Goal: Task Accomplishment & Management: Use online tool/utility

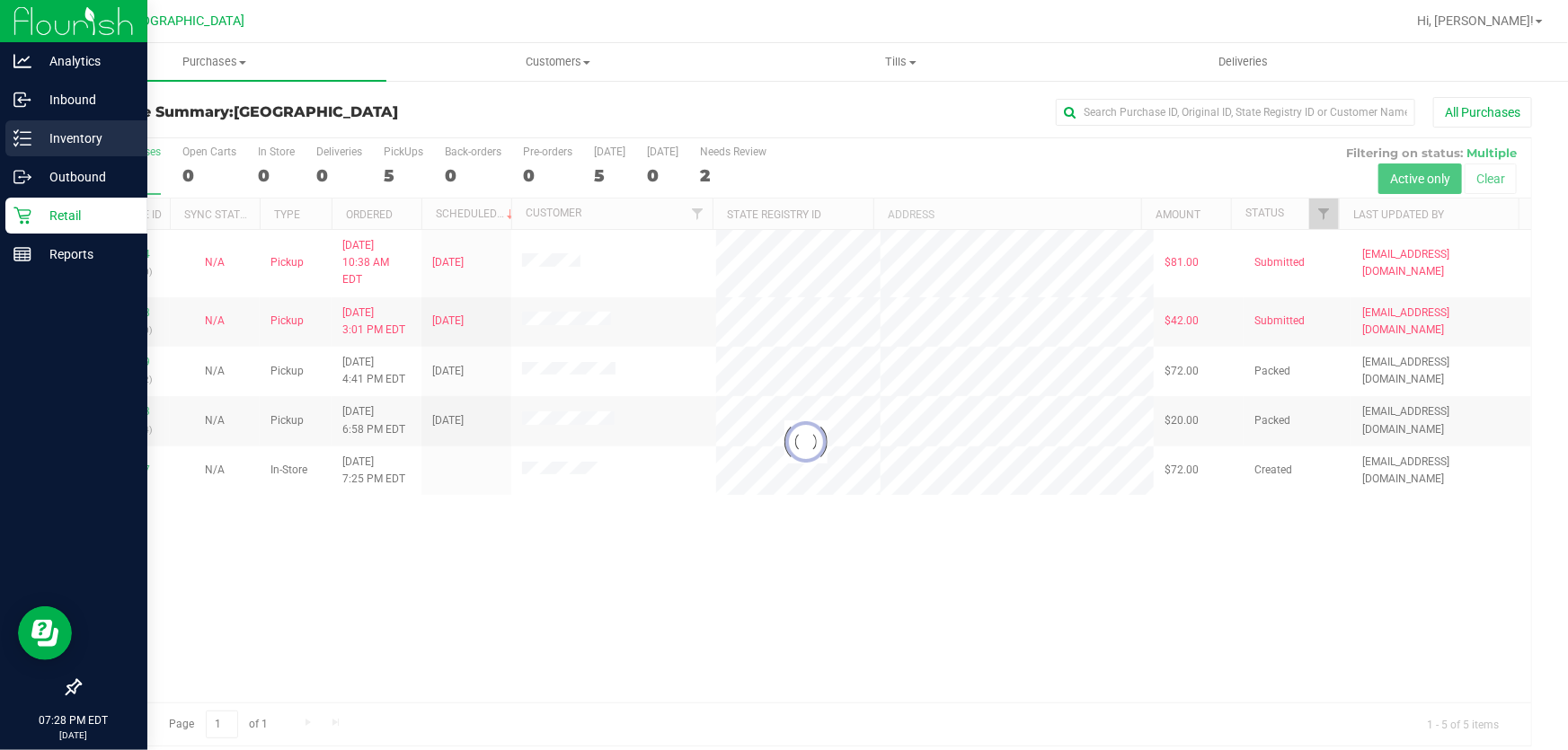
click at [28, 135] on icon at bounding box center [22, 138] width 18 height 18
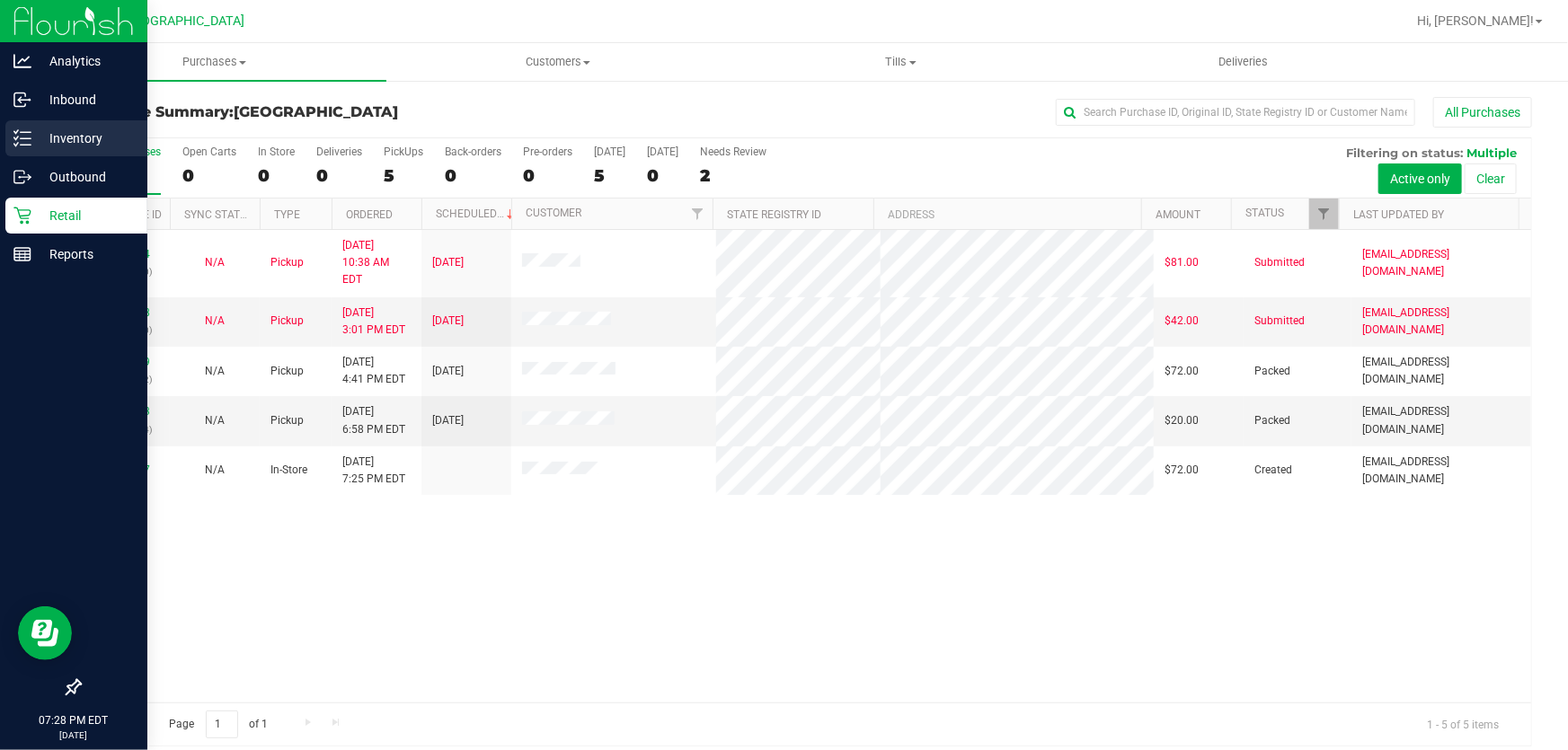
click at [63, 137] on p "Inventory" at bounding box center [85, 138] width 107 height 21
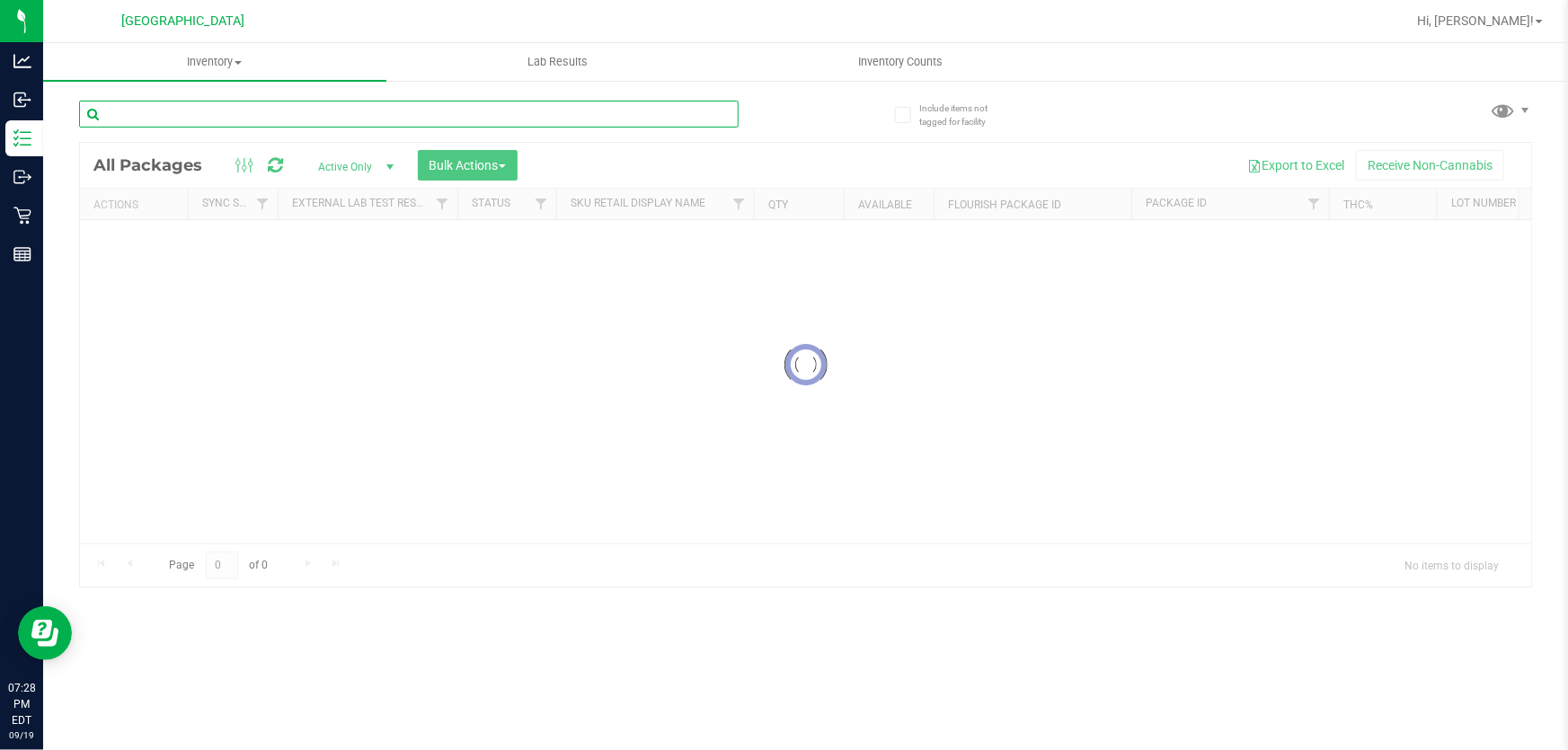
click at [225, 117] on input "text" at bounding box center [409, 114] width 660 height 27
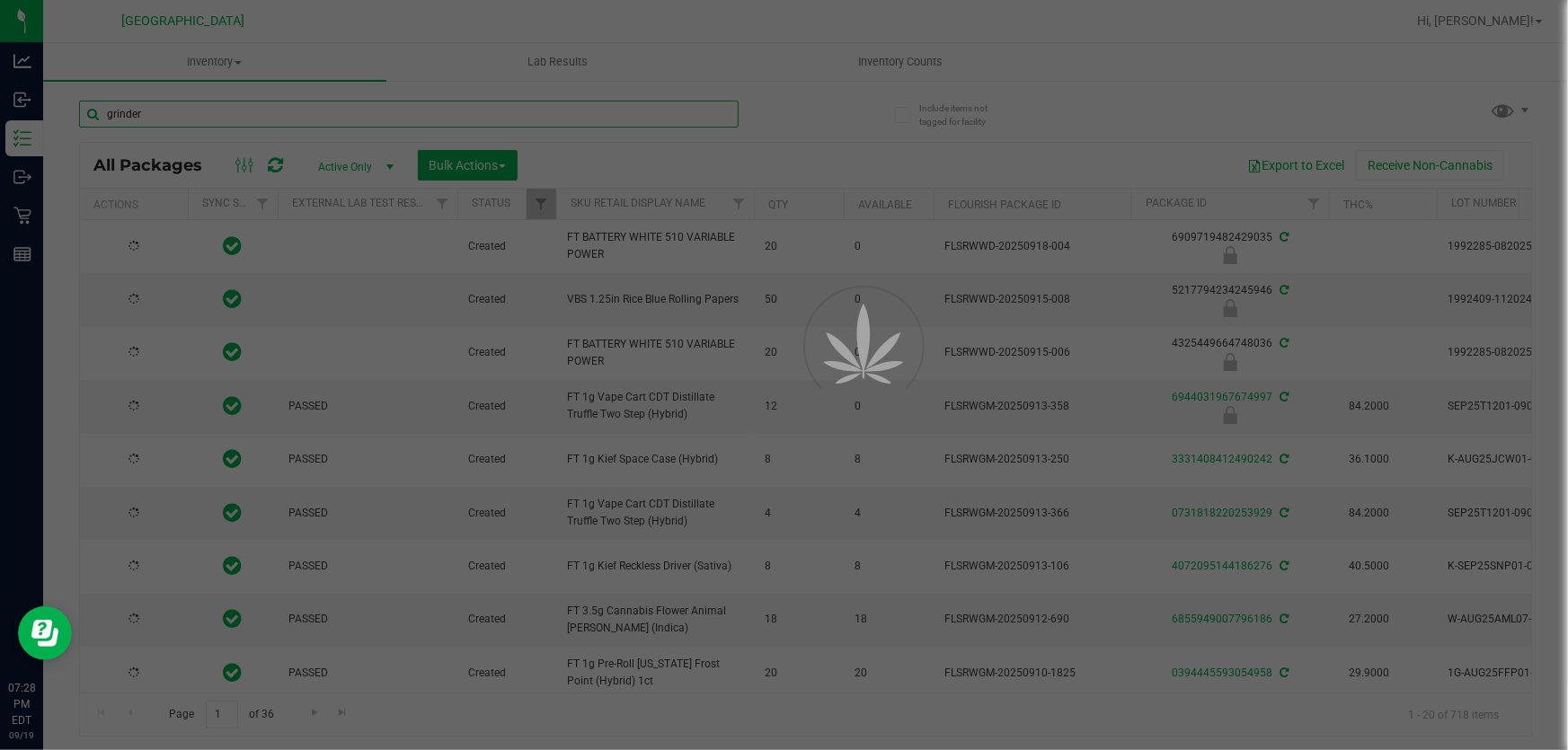
type input "grinder"
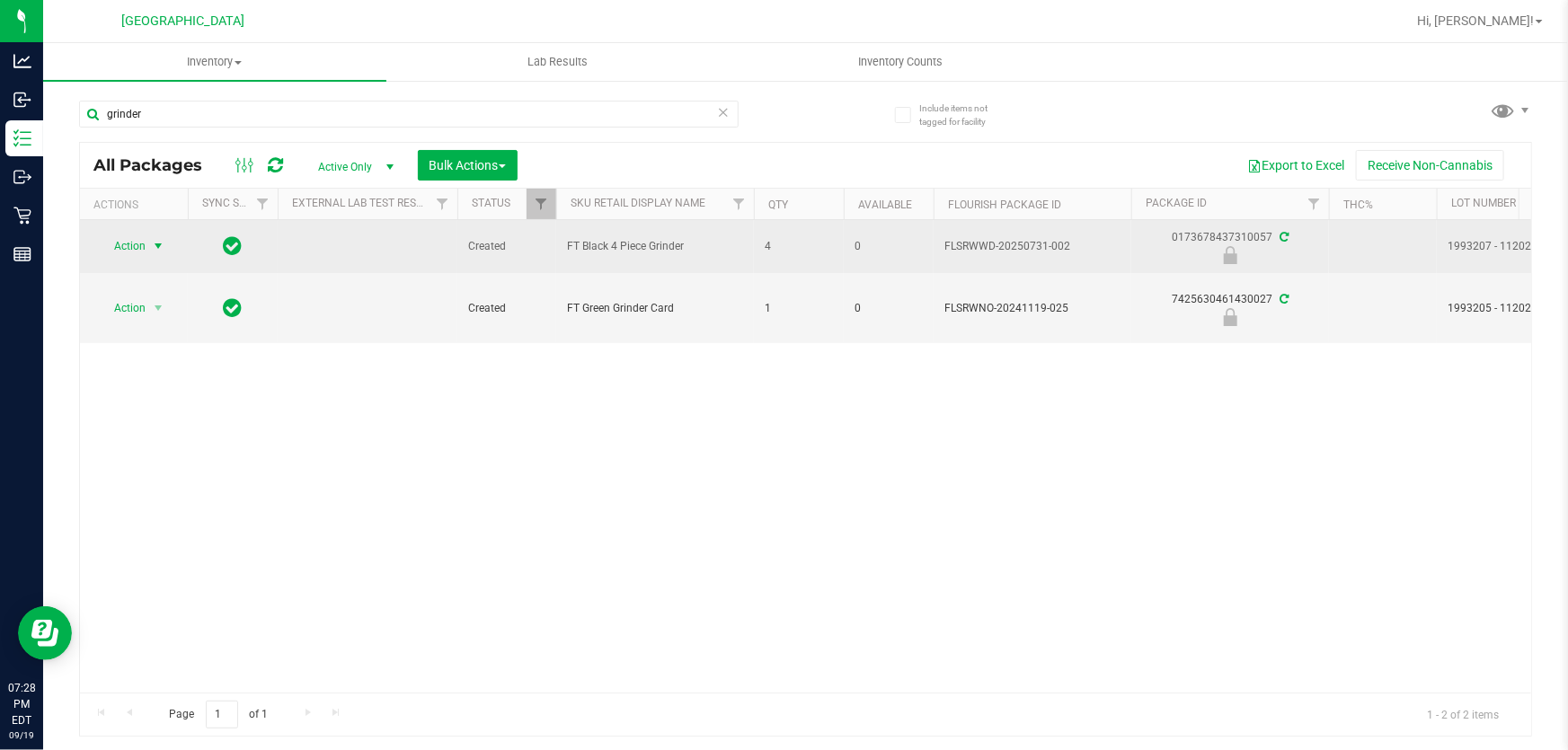
click at [130, 237] on span "Action" at bounding box center [122, 246] width 48 height 25
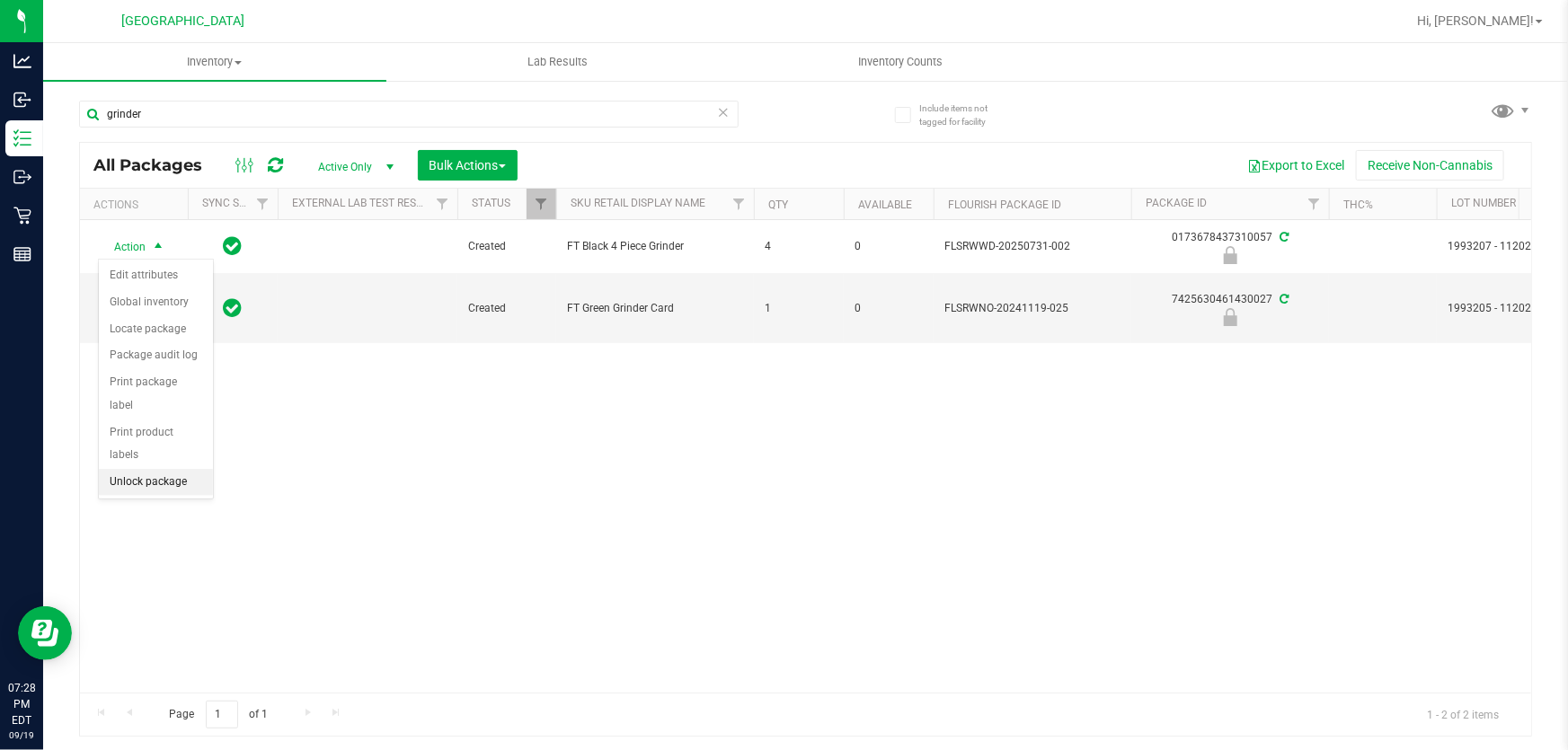
click at [182, 469] on li "Unlock package" at bounding box center [156, 482] width 114 height 27
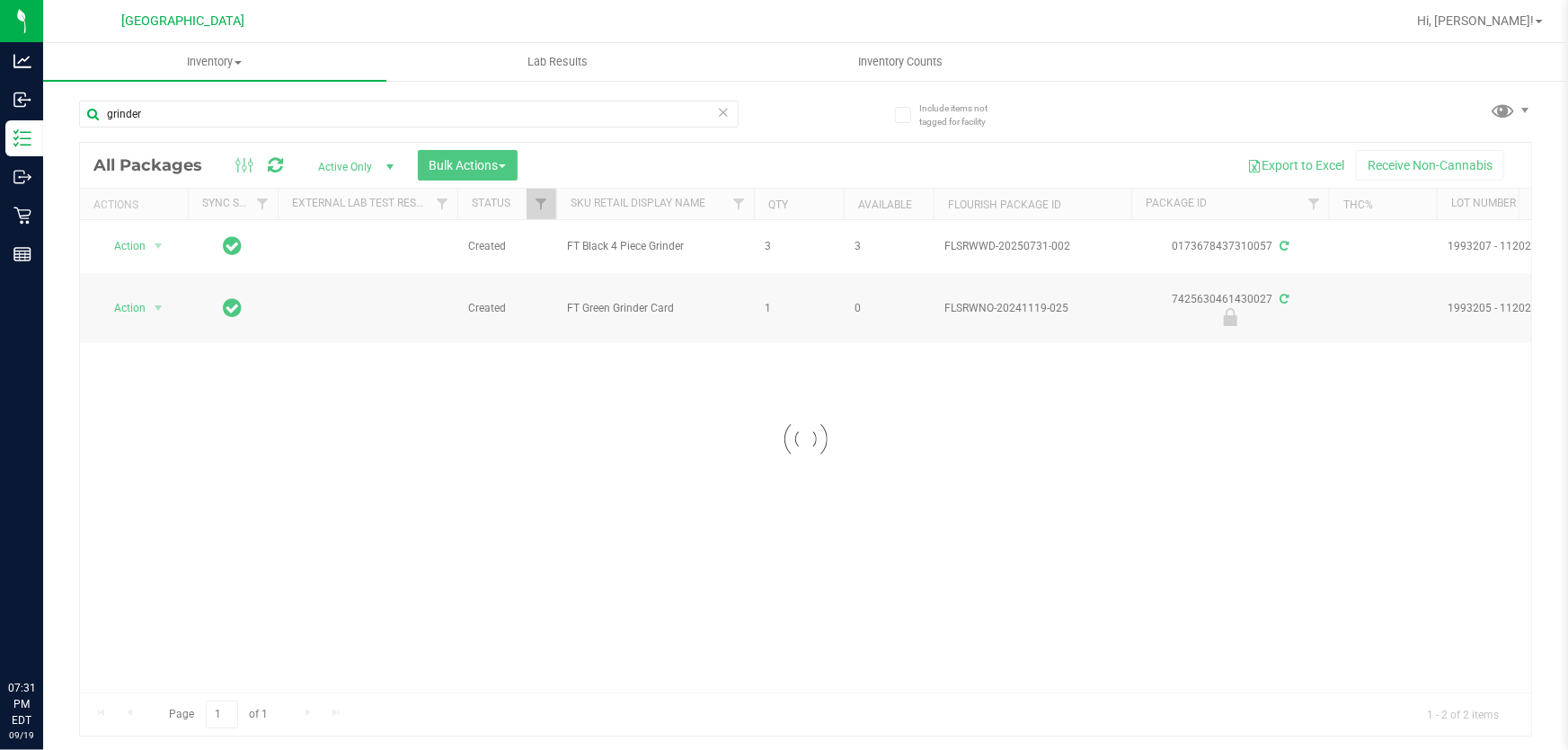
click at [147, 243] on div at bounding box center [805, 439] width 1451 height 593
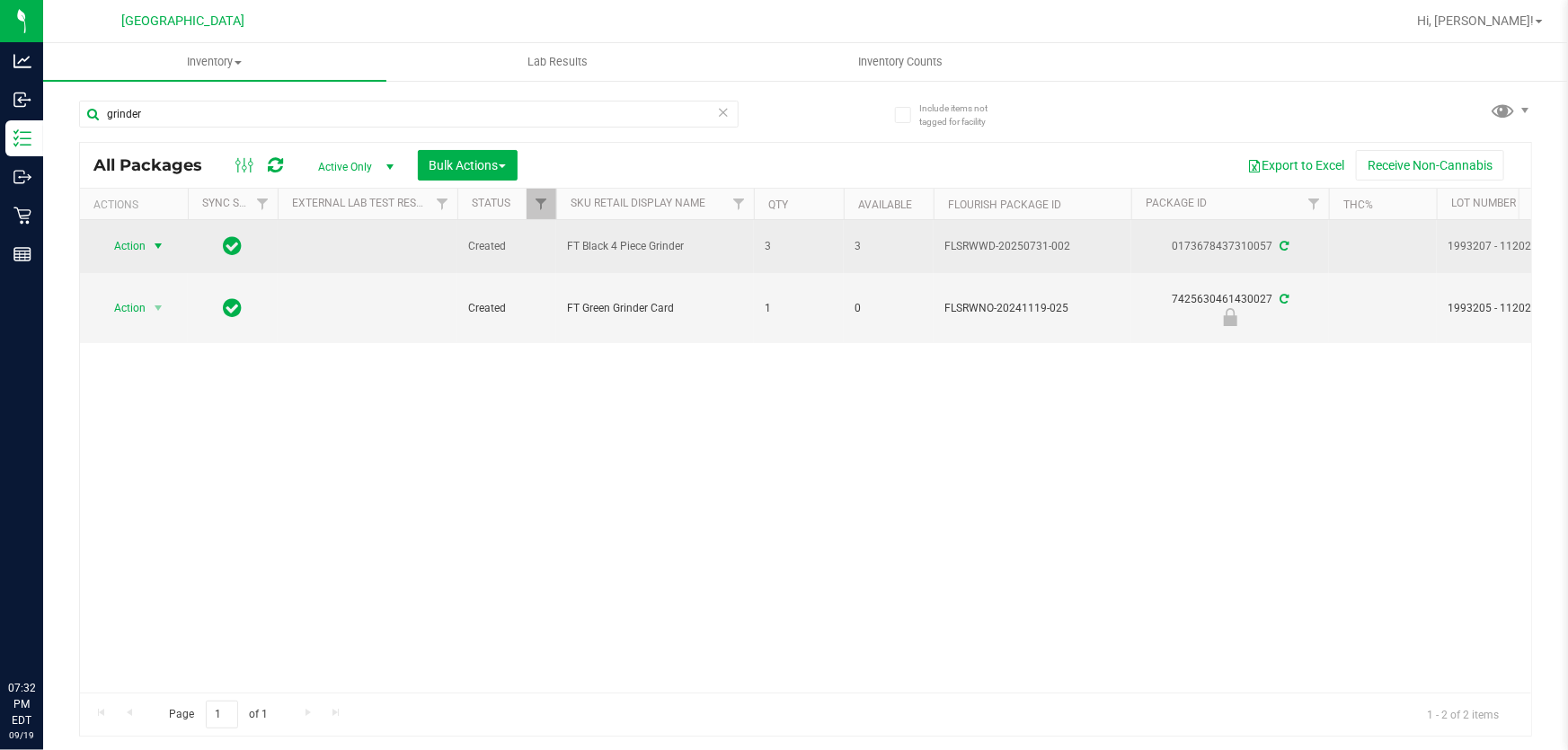
click at [147, 247] on span "select" at bounding box center [158, 246] width 22 height 25
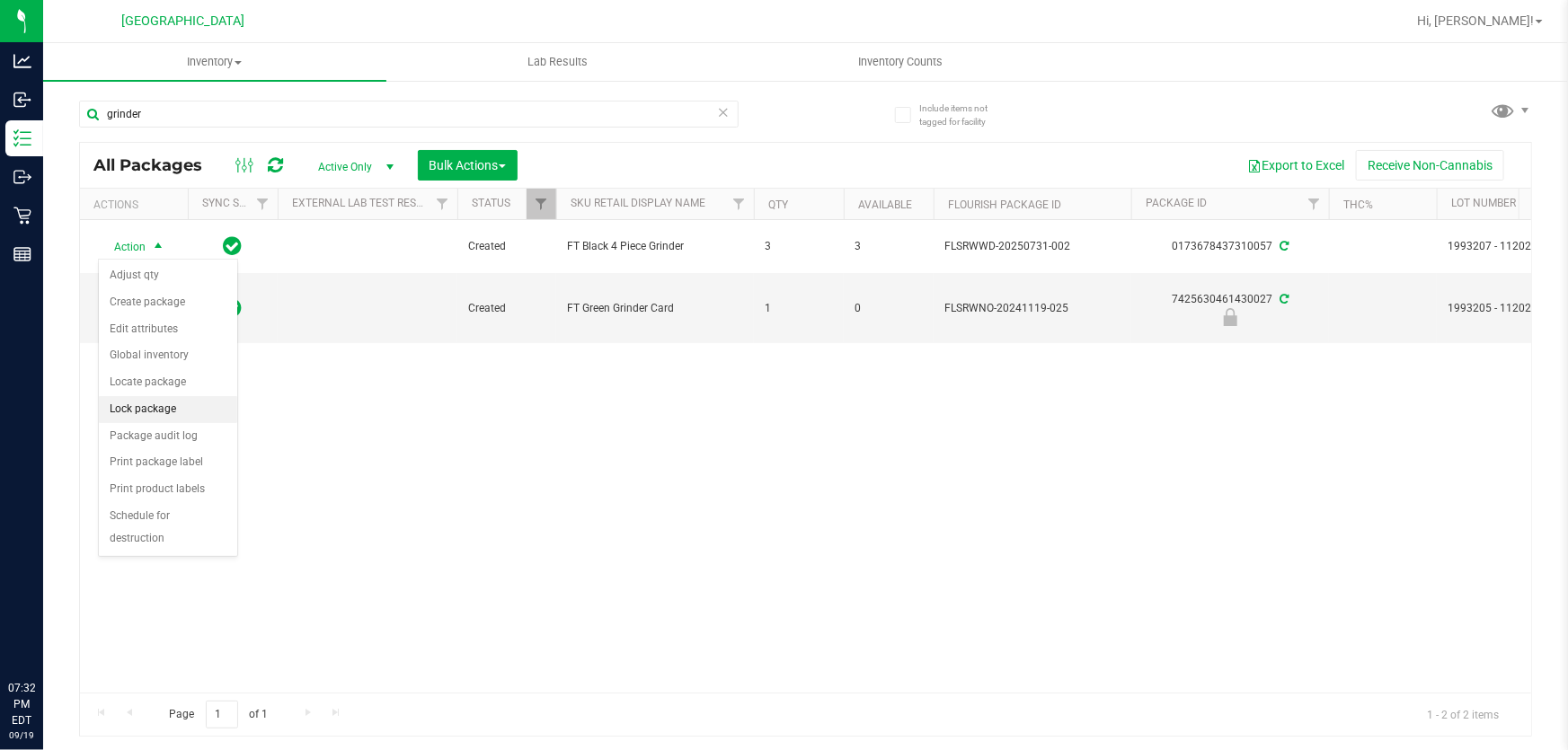
click at [149, 406] on li "Lock package" at bounding box center [168, 409] width 138 height 27
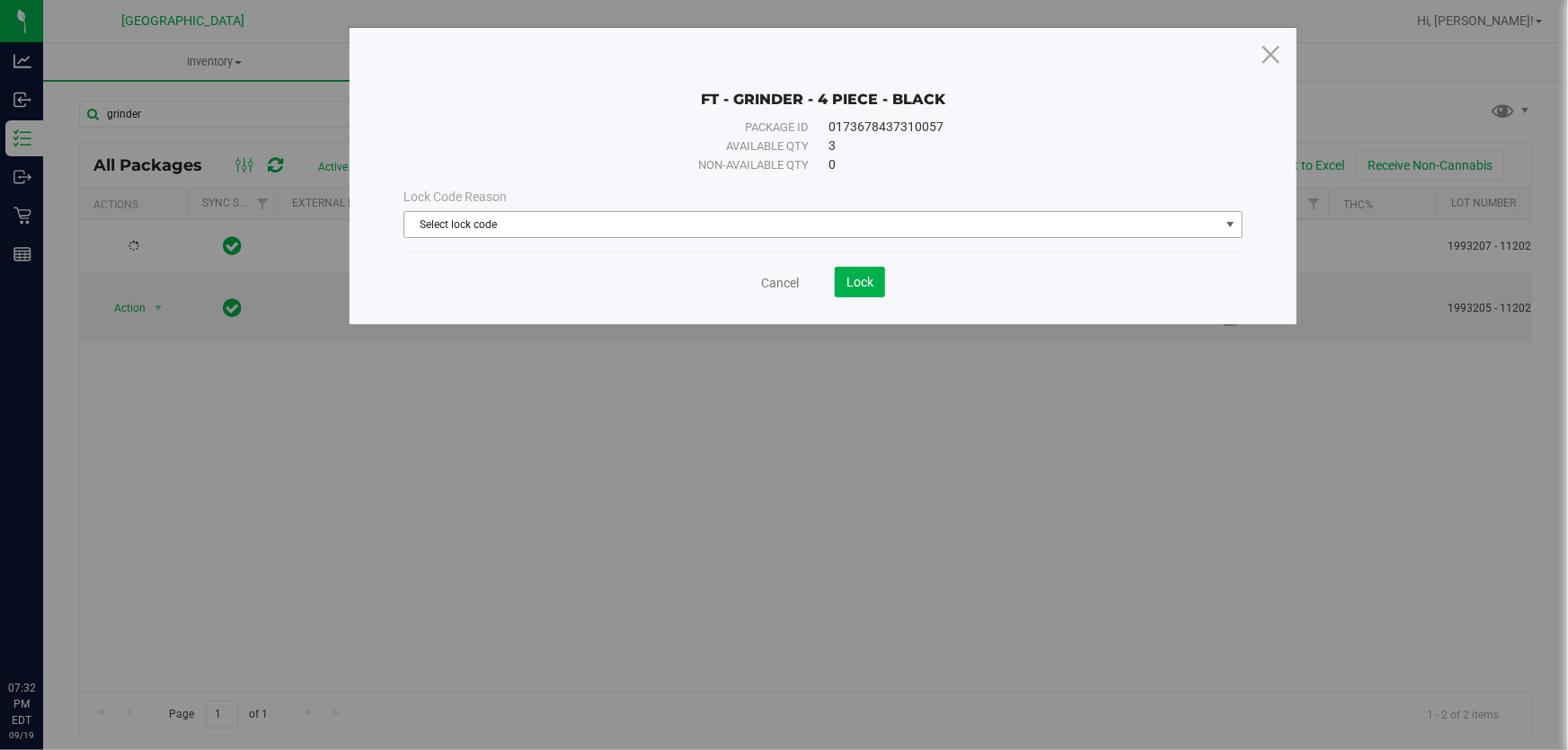
click at [641, 234] on span "Select lock code" at bounding box center [811, 224] width 815 height 25
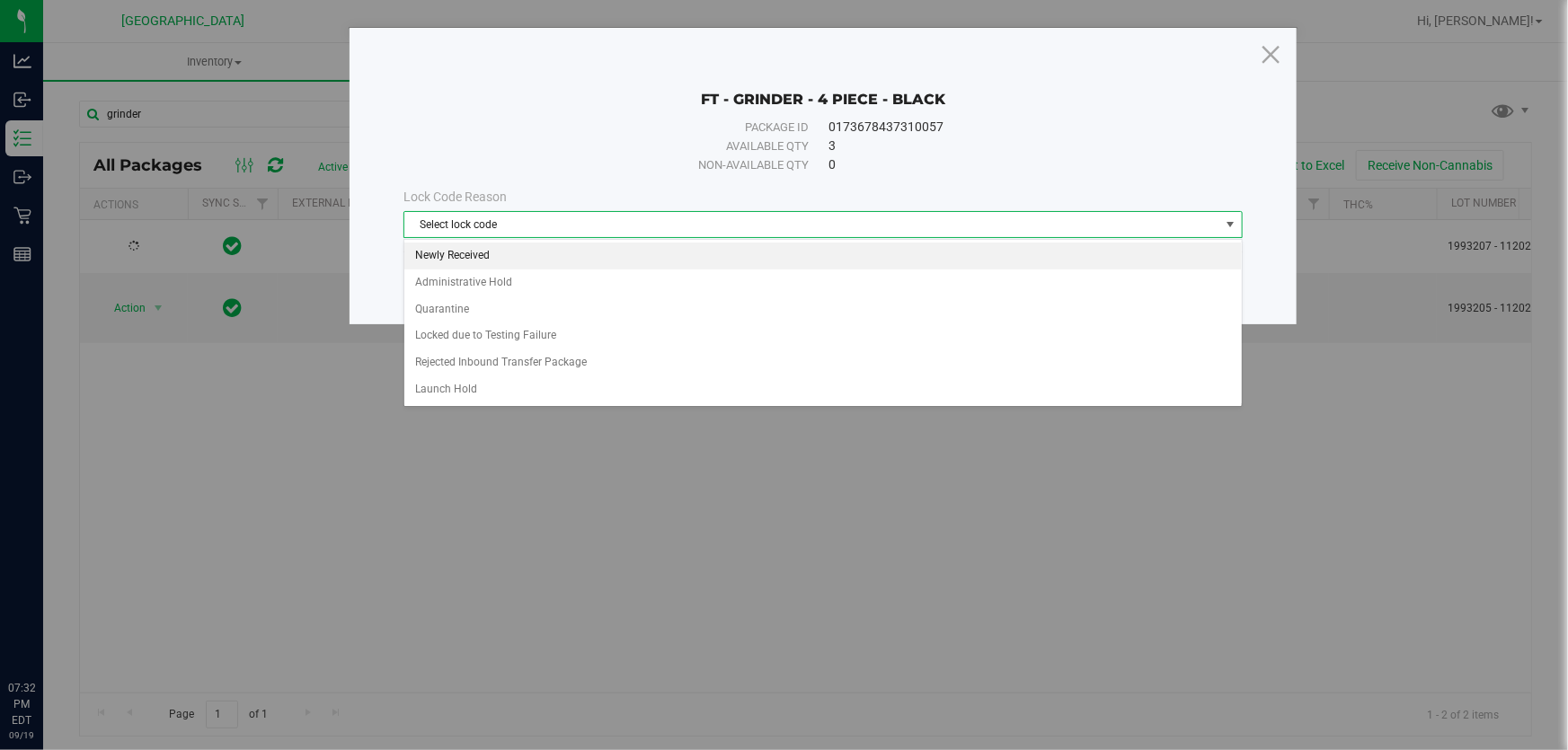
click at [457, 256] on li "Newly Received" at bounding box center [822, 256] width 837 height 27
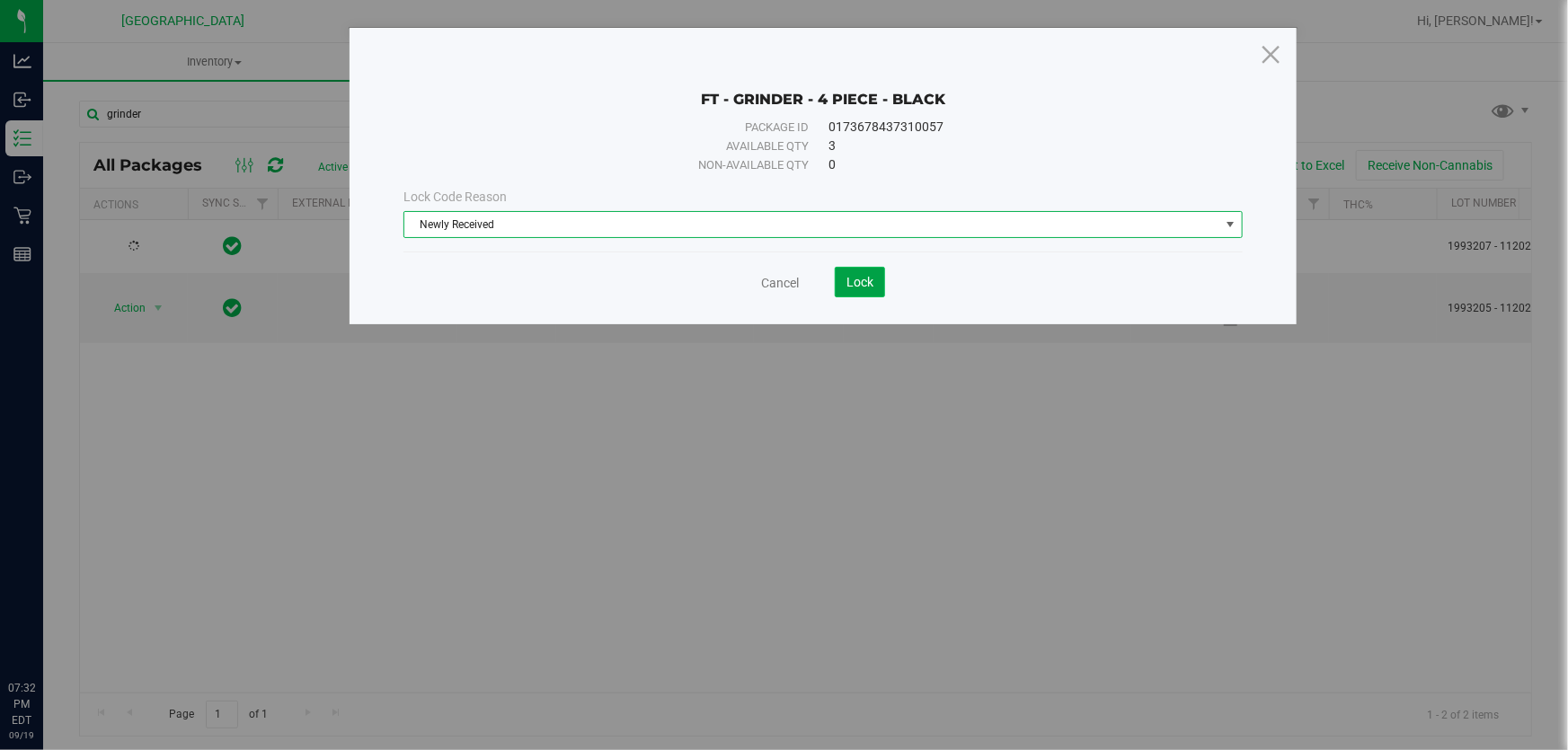
click at [849, 275] on span "Lock" at bounding box center [859, 283] width 27 height 15
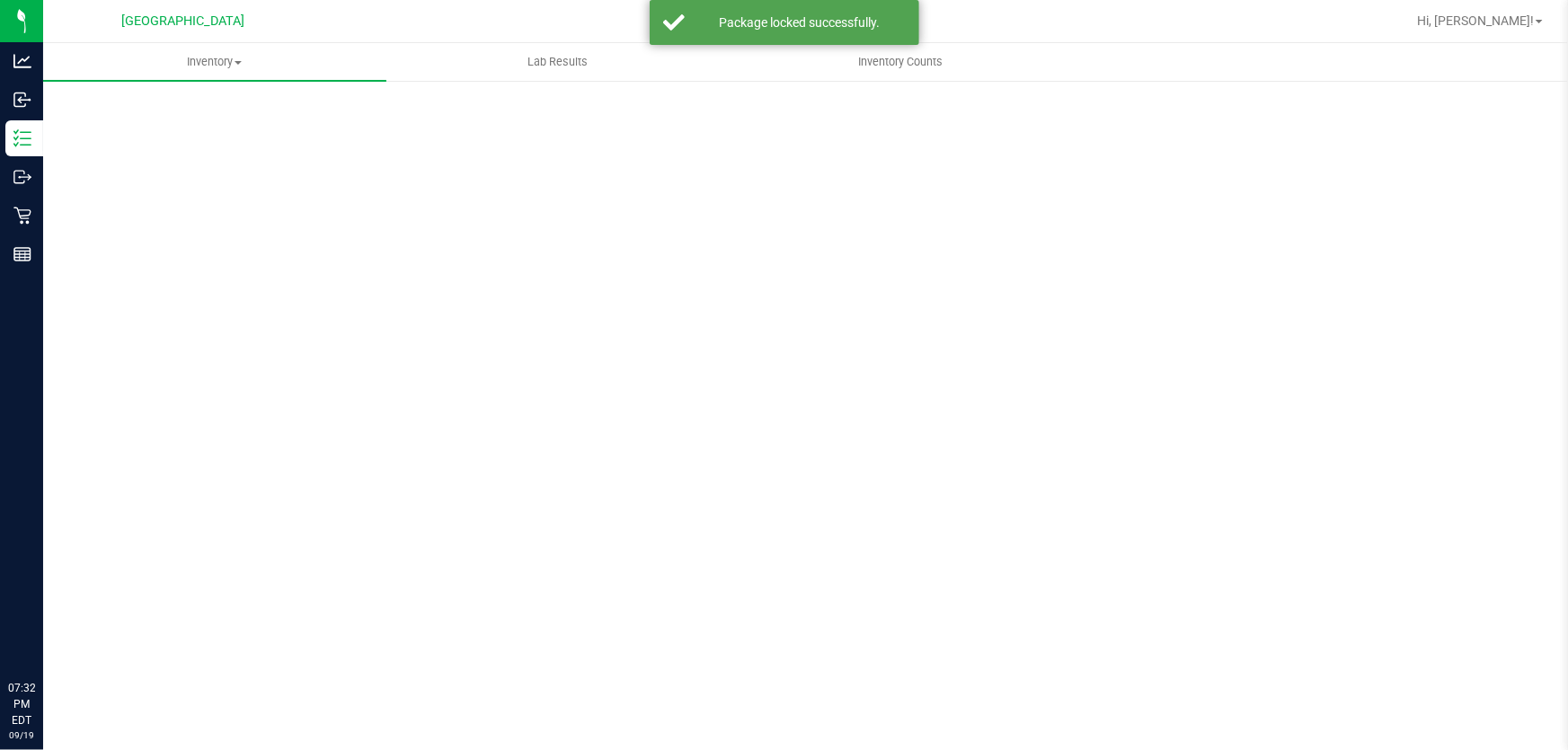
click at [992, 426] on div "Scan Packages 0" at bounding box center [804, 360] width 1452 height 526
